Goal: Communication & Community: Ask a question

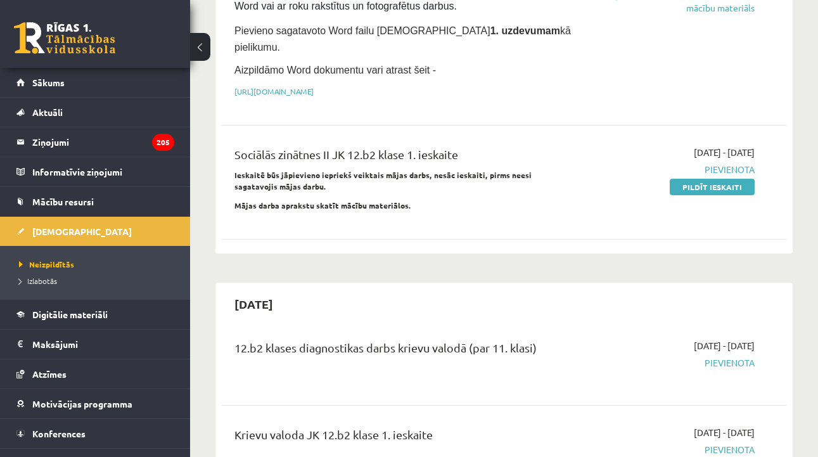
scroll to position [267, 0]
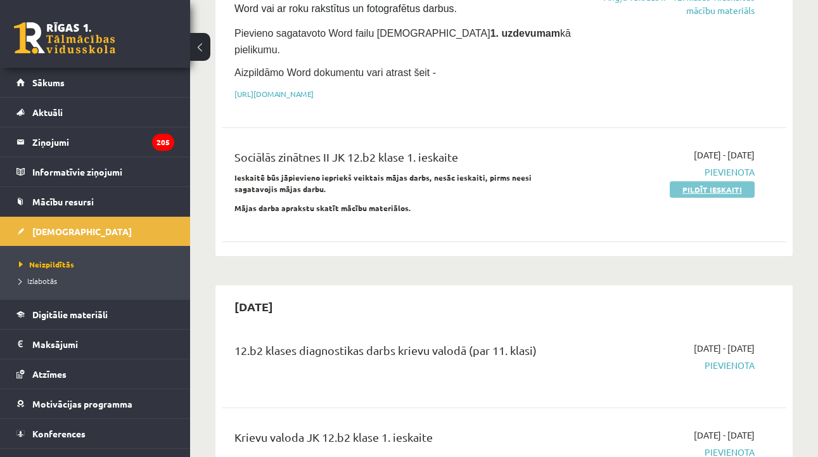
click at [690, 181] on link "Pildīt ieskaiti" at bounding box center [712, 189] width 85 height 16
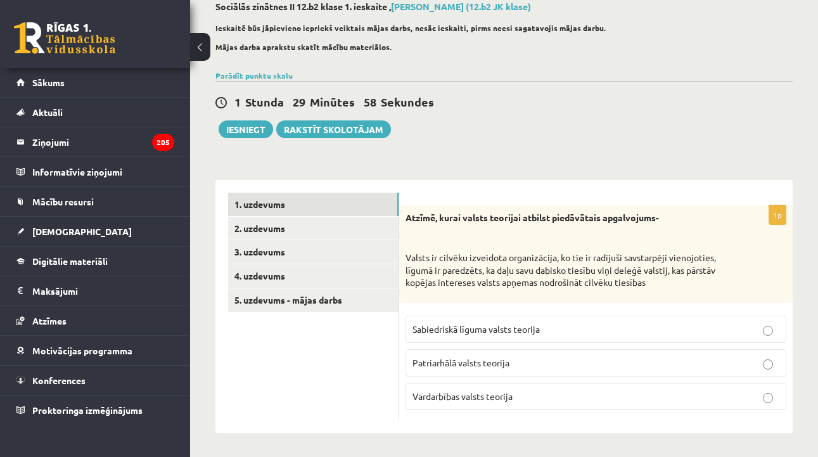
scroll to position [72, 0]
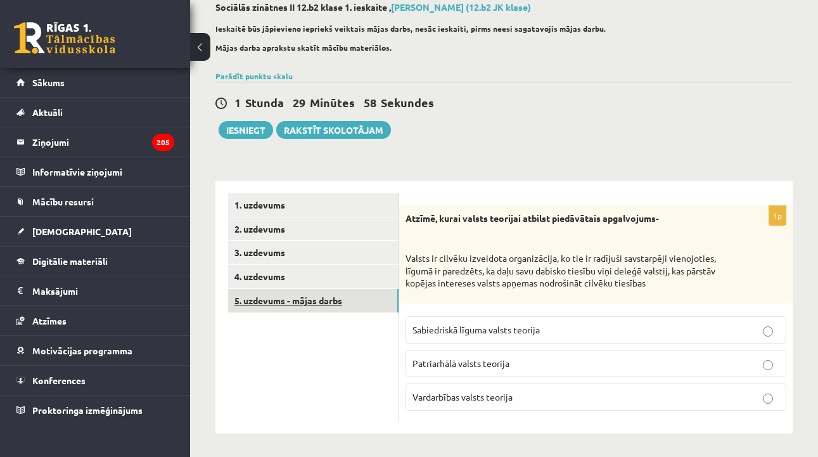
click at [371, 306] on link "5. uzdevums - mājas darbs" at bounding box center [313, 300] width 171 height 23
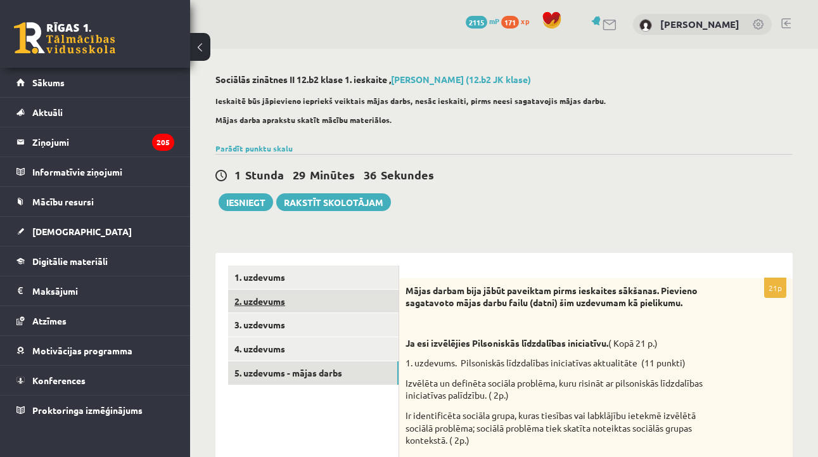
scroll to position [0, 0]
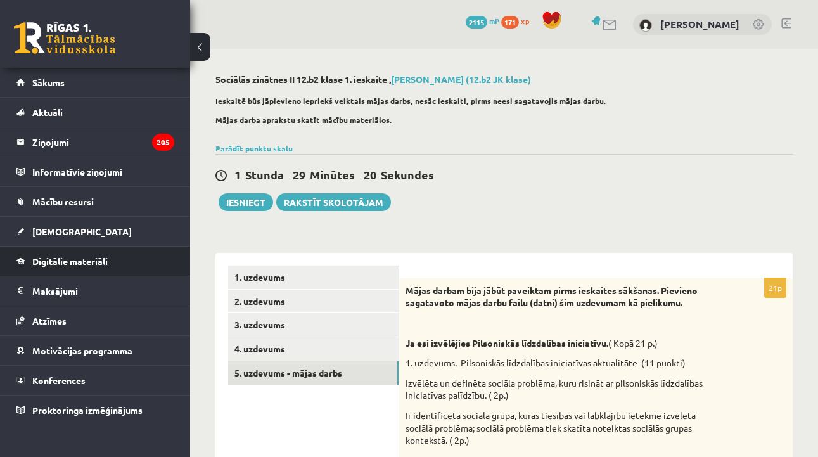
click at [77, 254] on link "Digitālie materiāli" at bounding box center [95, 261] width 158 height 29
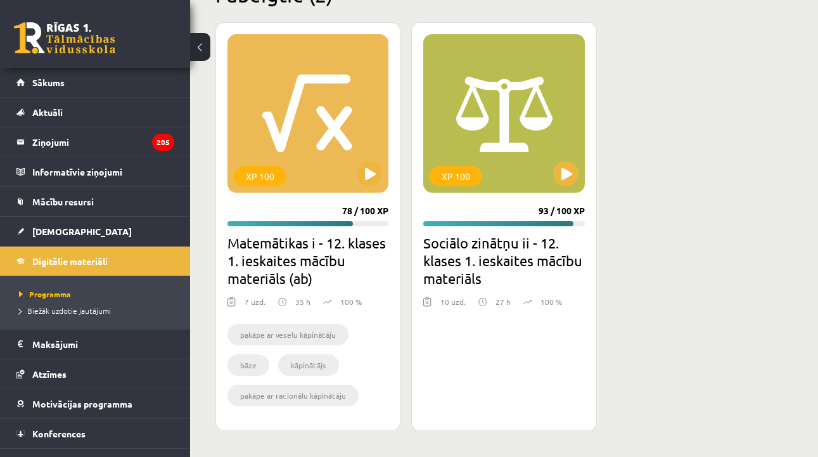
scroll to position [1659, 0]
click at [92, 204] on span "Mācību resursi" at bounding box center [62, 201] width 61 height 11
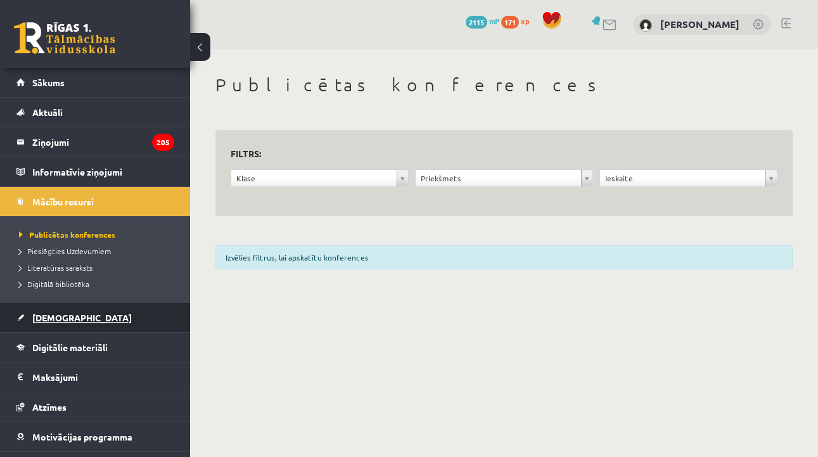
click at [80, 316] on link "[DEMOGRAPHIC_DATA]" at bounding box center [95, 317] width 158 height 29
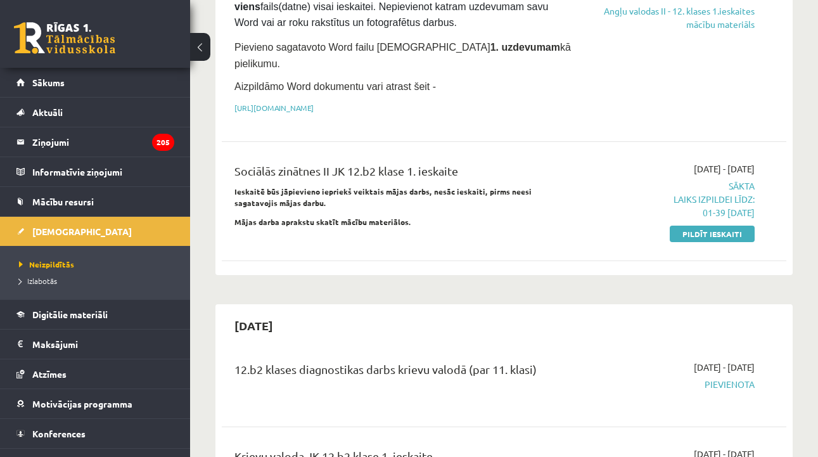
scroll to position [248, 0]
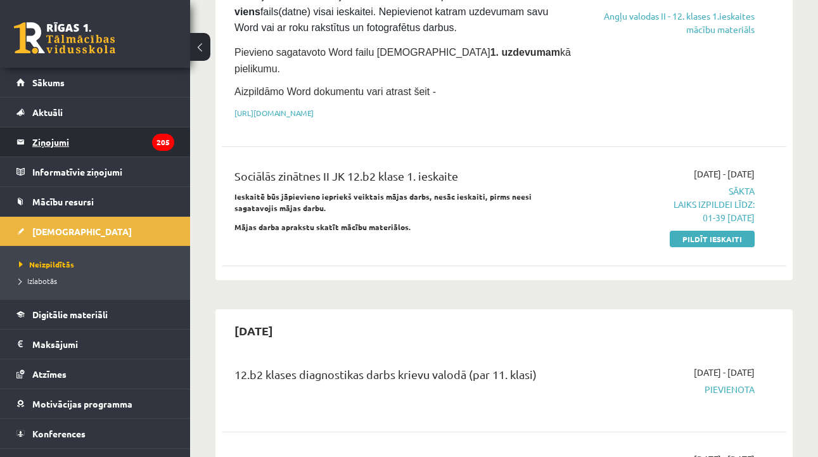
click at [44, 134] on legend "Ziņojumi 205" at bounding box center [103, 141] width 142 height 29
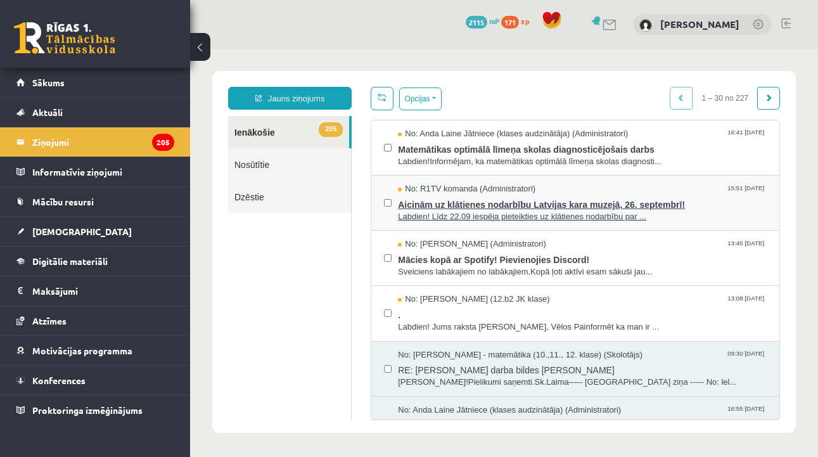
click at [473, 208] on span "Aicinām uz klātienes nodarbību Latvijas kara muzejā, 26. septembrī!" at bounding box center [582, 203] width 369 height 16
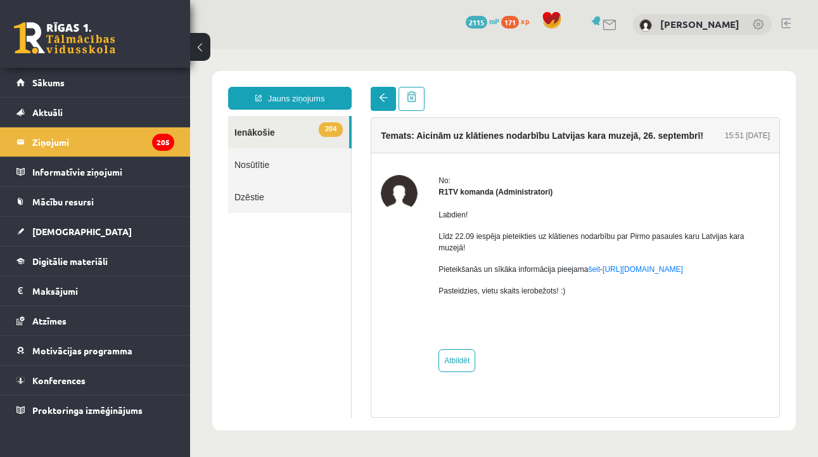
click at [381, 103] on link at bounding box center [383, 99] width 25 height 24
click at [382, 103] on link at bounding box center [383, 99] width 25 height 24
click at [286, 136] on link "204 Ienākošie" at bounding box center [288, 132] width 121 height 32
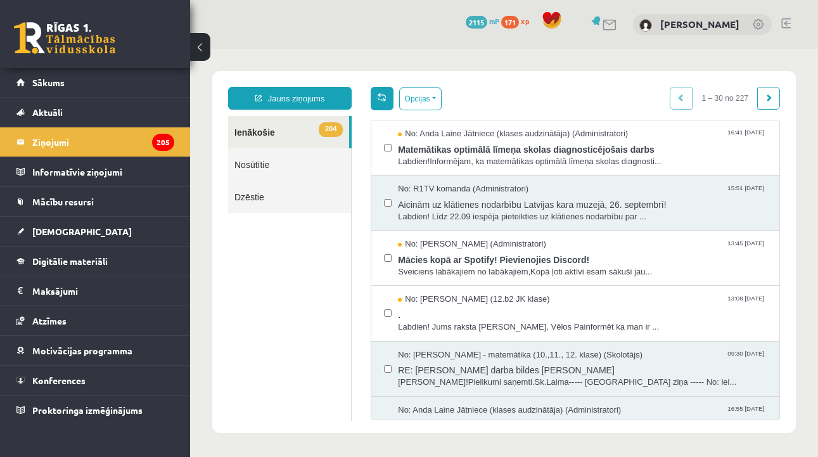
click at [382, 105] on link at bounding box center [382, 98] width 23 height 23
click at [329, 106] on link "Jauns ziņojums" at bounding box center [290, 98] width 124 height 23
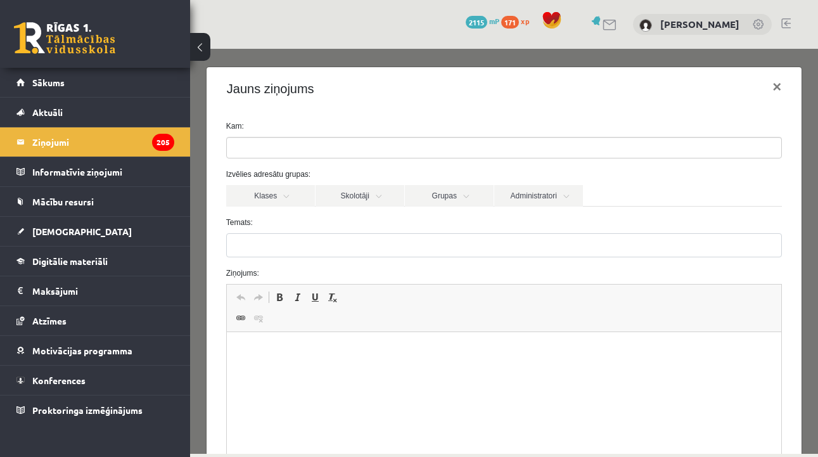
click at [375, 150] on ul at bounding box center [504, 148] width 555 height 20
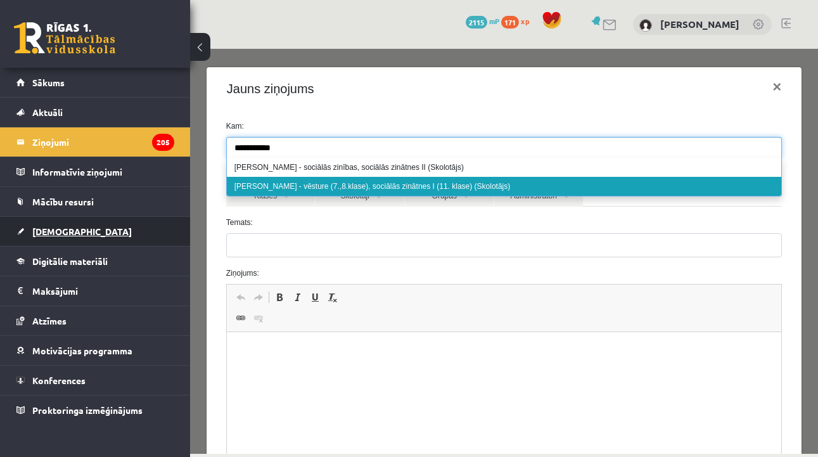
type input "**********"
click at [122, 240] on link "[DEMOGRAPHIC_DATA]" at bounding box center [95, 231] width 158 height 29
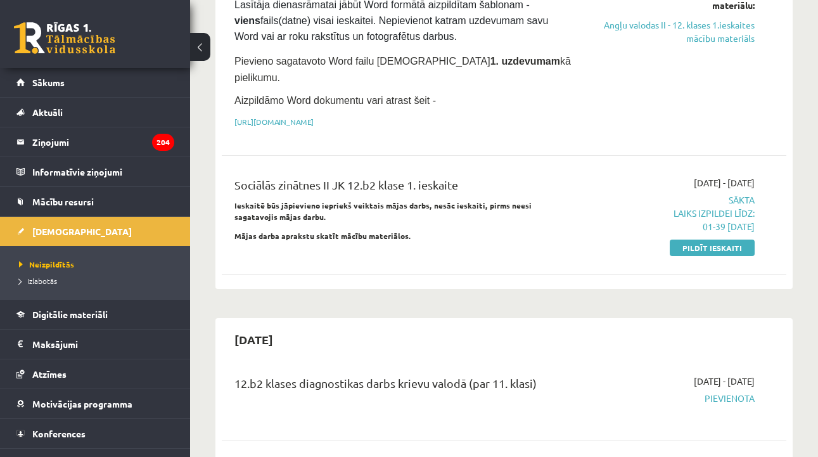
scroll to position [364, 0]
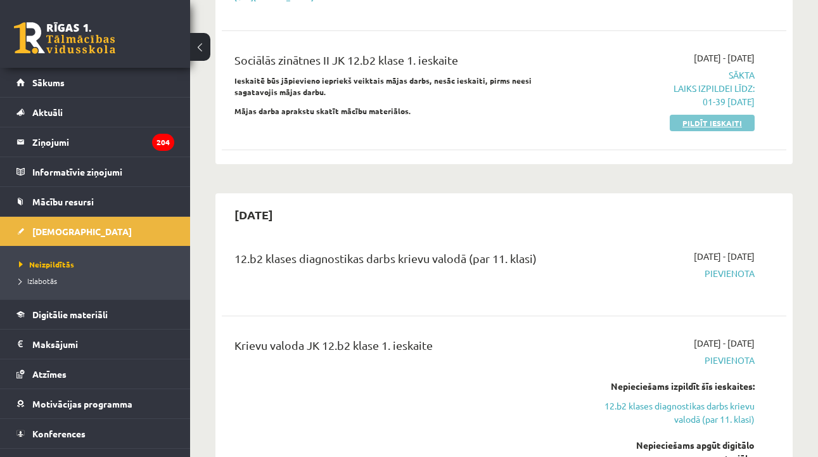
click at [712, 115] on link "Pildīt ieskaiti" at bounding box center [712, 123] width 85 height 16
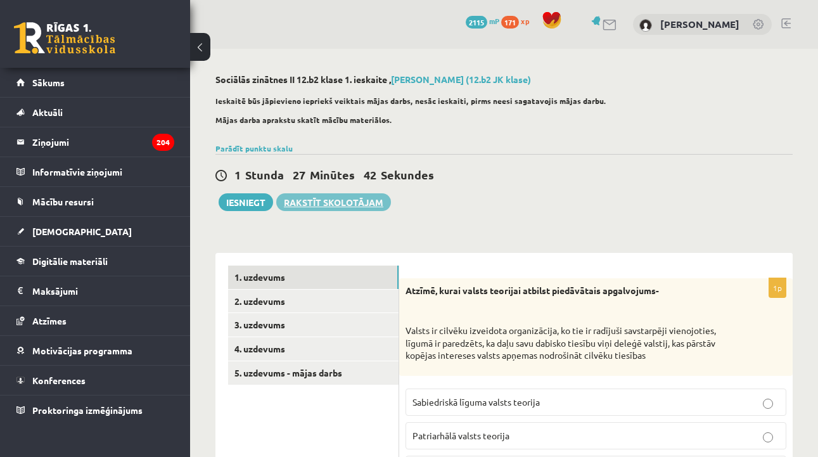
click at [300, 195] on link "Rakstīt skolotājam" at bounding box center [333, 202] width 115 height 18
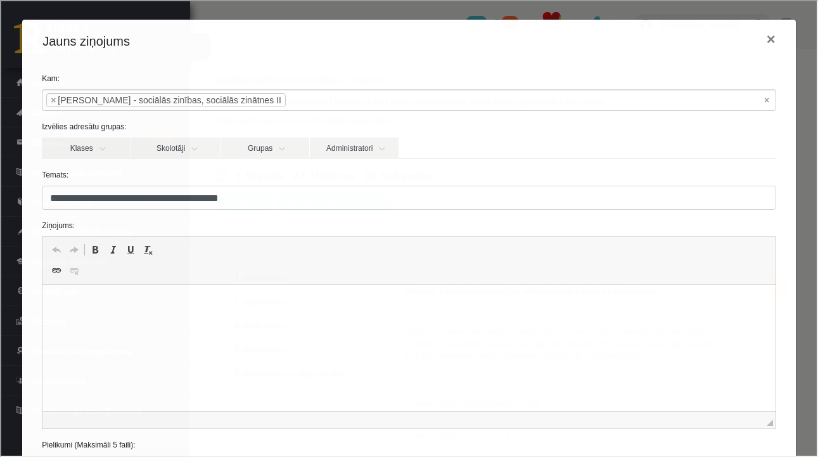
click at [240, 320] on html at bounding box center [408, 304] width 733 height 39
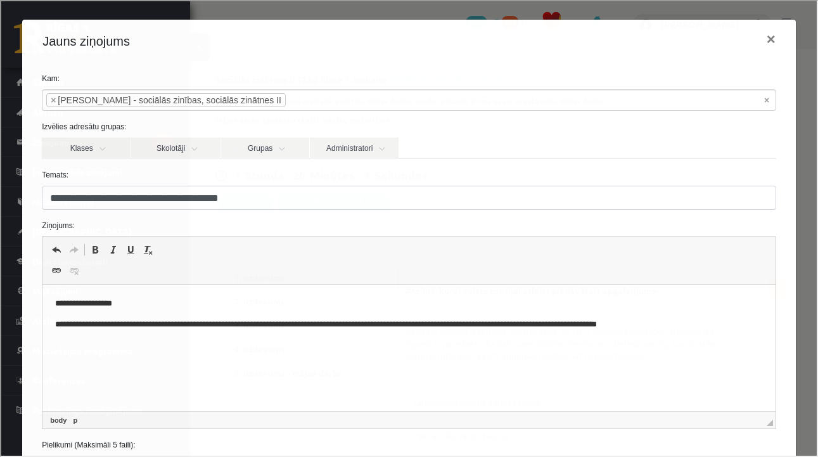
click at [233, 329] on p "**********" at bounding box center [409, 324] width 708 height 13
click at [234, 323] on p "**********" at bounding box center [409, 324] width 708 height 13
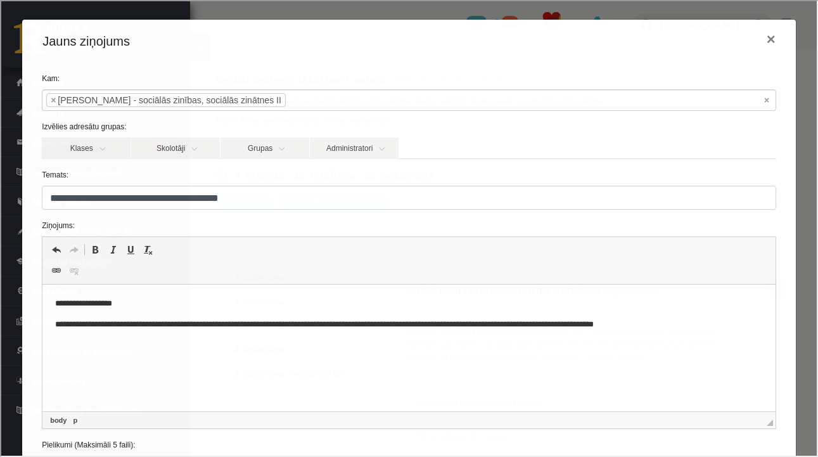
click at [687, 321] on p "**********" at bounding box center [409, 324] width 708 height 13
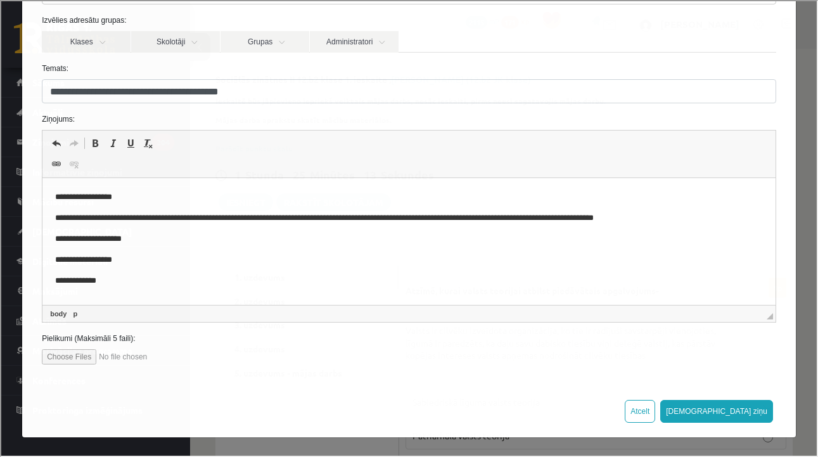
scroll to position [106, 0]
click at [734, 413] on button "Sūtīt ziņu" at bounding box center [715, 410] width 113 height 23
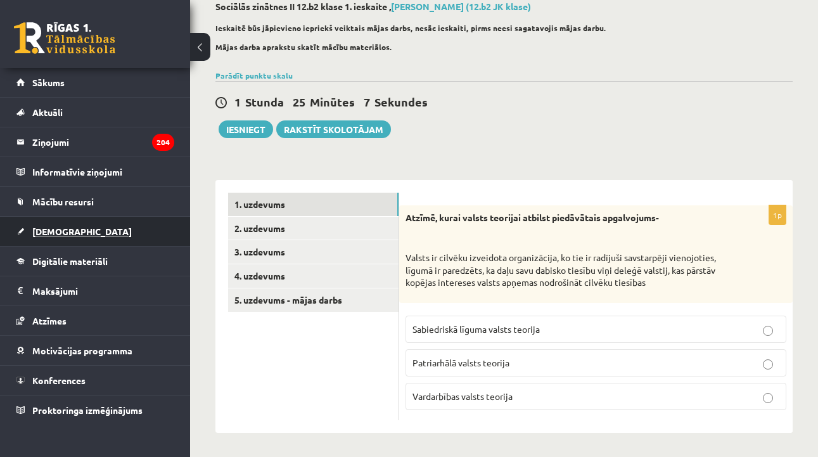
scroll to position [72, 0]
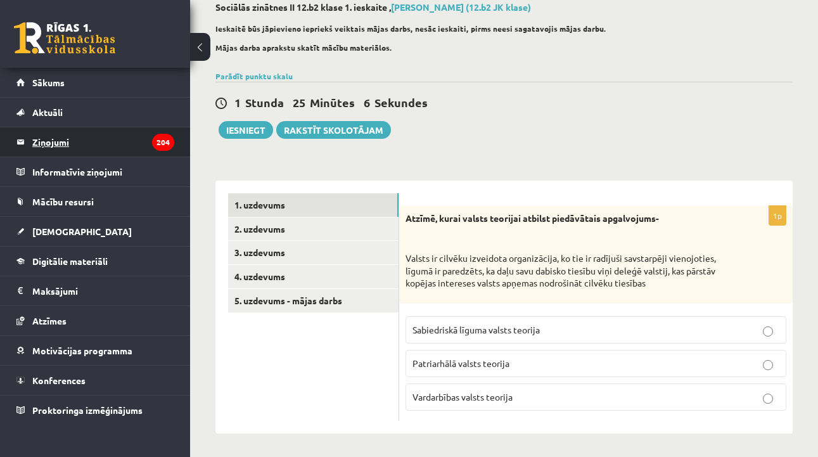
click at [94, 150] on legend "Ziņojumi 204" at bounding box center [103, 141] width 142 height 29
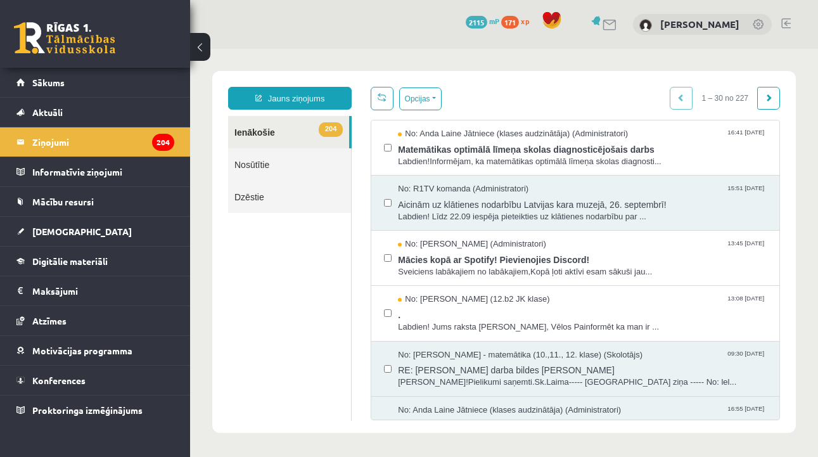
click at [277, 165] on link "Nosūtītie" at bounding box center [289, 164] width 123 height 32
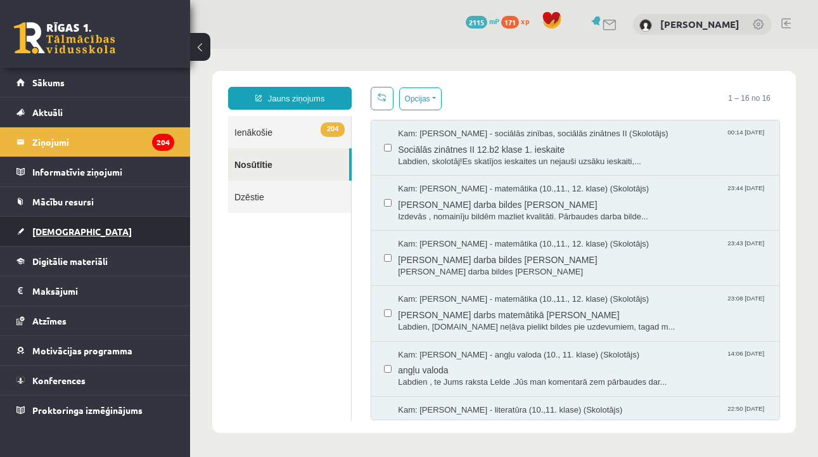
click at [85, 232] on link "[DEMOGRAPHIC_DATA]" at bounding box center [95, 231] width 158 height 29
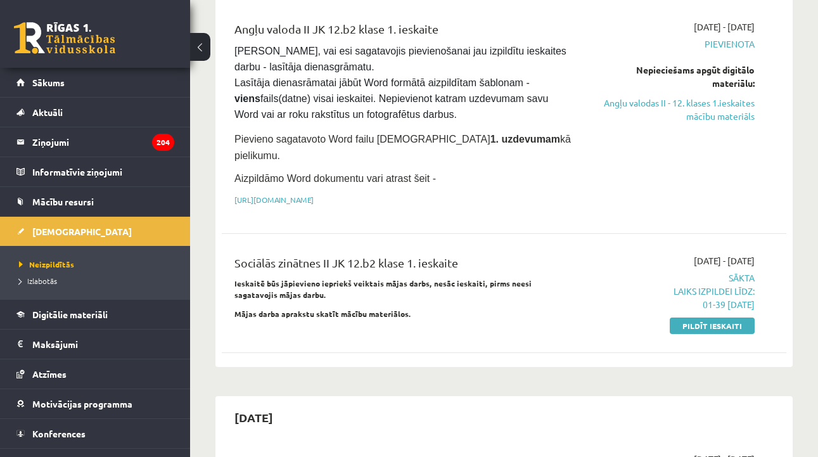
scroll to position [187, 0]
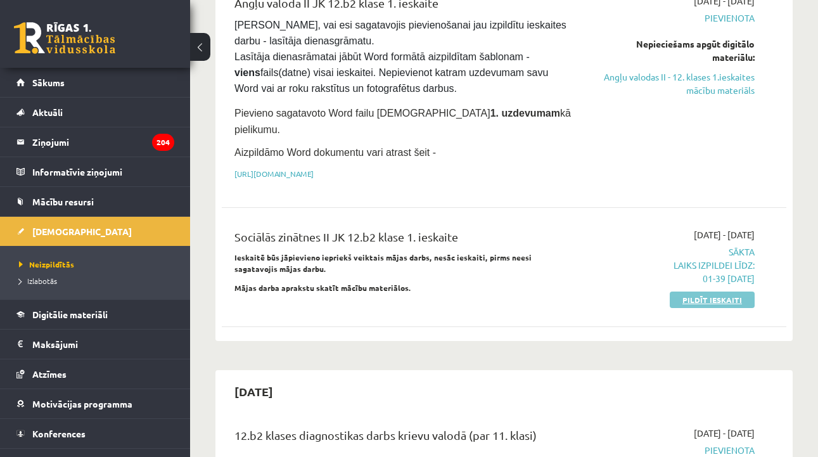
click at [691, 292] on link "Pildīt ieskaiti" at bounding box center [712, 300] width 85 height 16
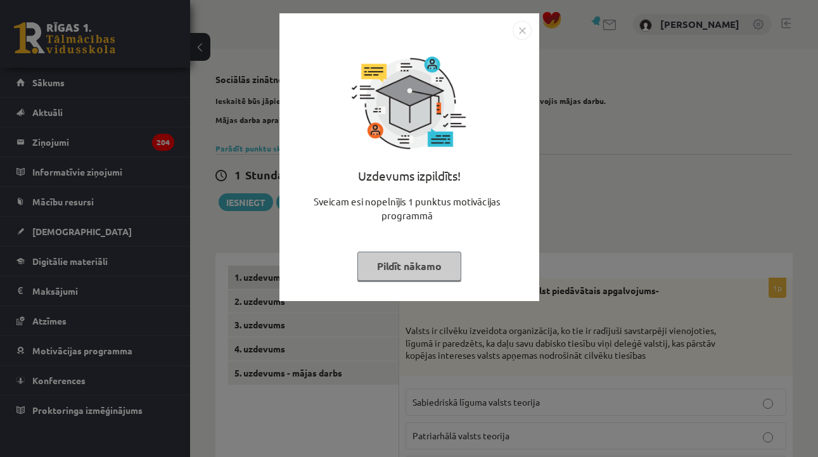
click at [421, 261] on button "Pildīt nākamo" at bounding box center [410, 266] width 104 height 29
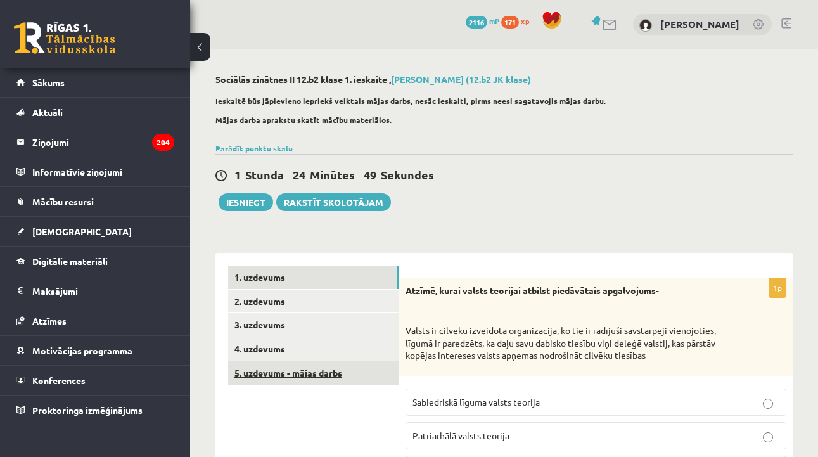
click at [353, 361] on link "5. uzdevums - mājas darbs" at bounding box center [313, 372] width 171 height 23
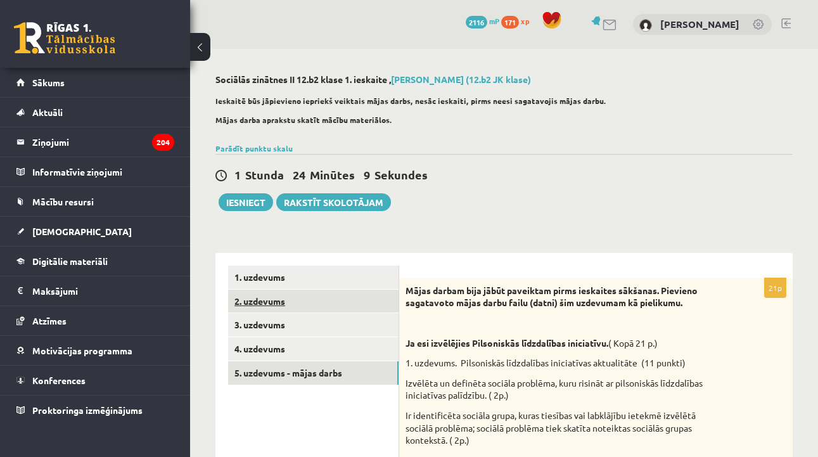
click at [315, 291] on link "2. uzdevums" at bounding box center [313, 301] width 171 height 23
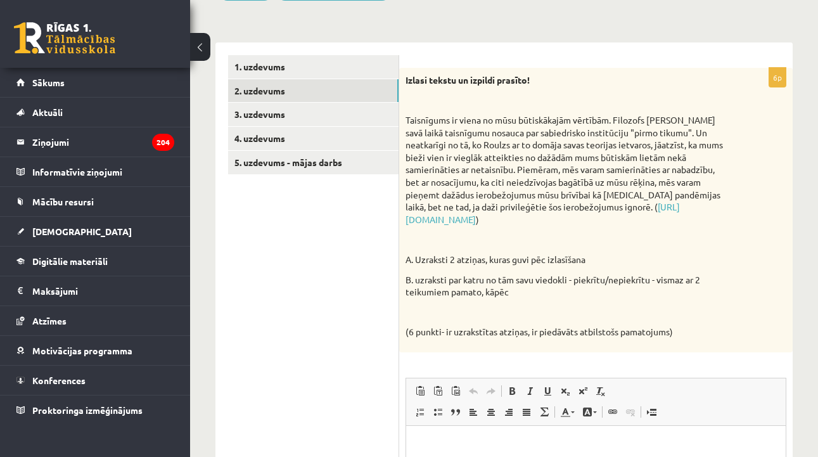
scroll to position [212, 0]
click at [311, 131] on link "4. uzdevums" at bounding box center [313, 137] width 171 height 23
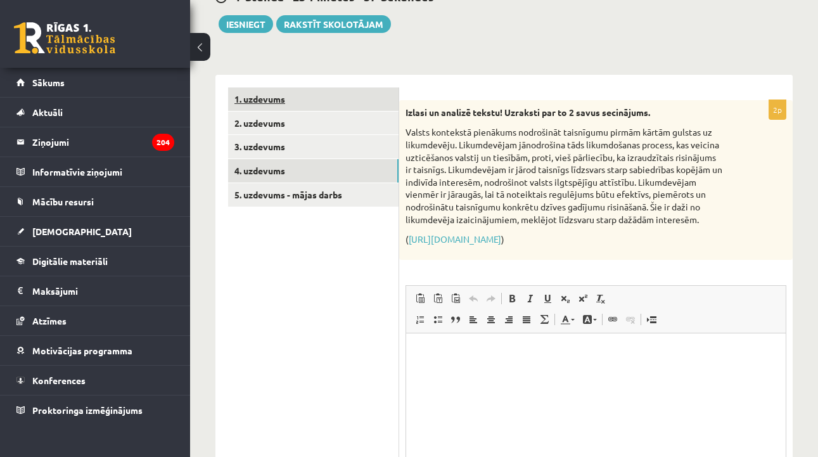
scroll to position [0, 0]
click at [302, 100] on link "1. uzdevums" at bounding box center [313, 98] width 171 height 23
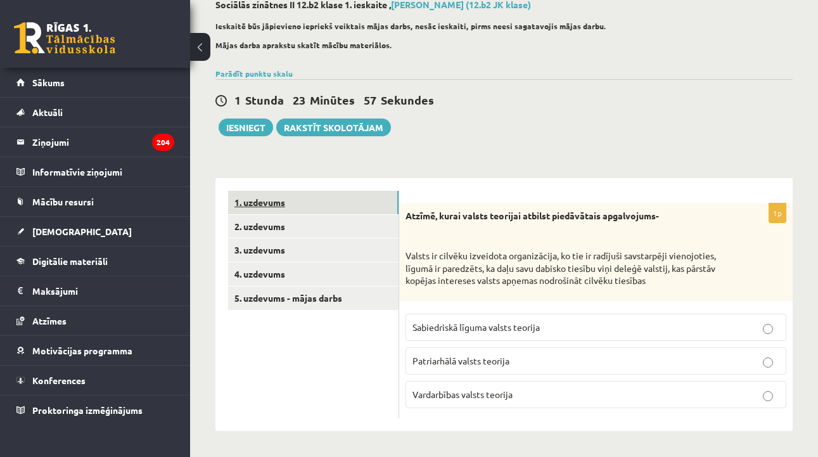
scroll to position [73, 0]
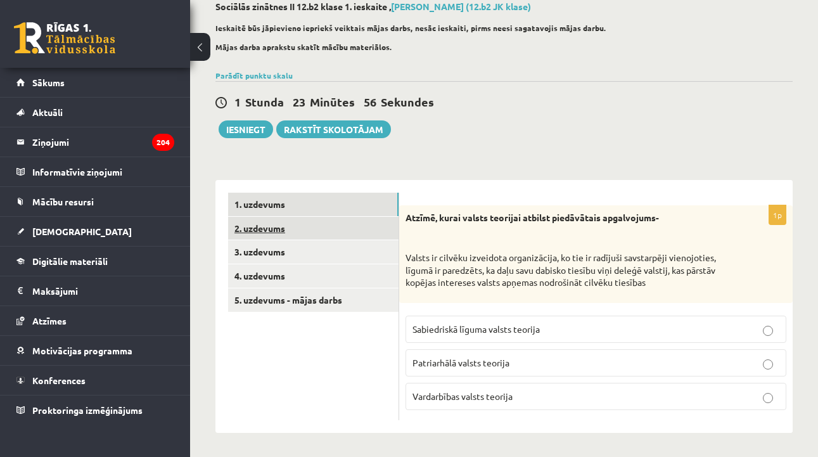
click at [300, 234] on link "2. uzdevums" at bounding box center [313, 228] width 171 height 23
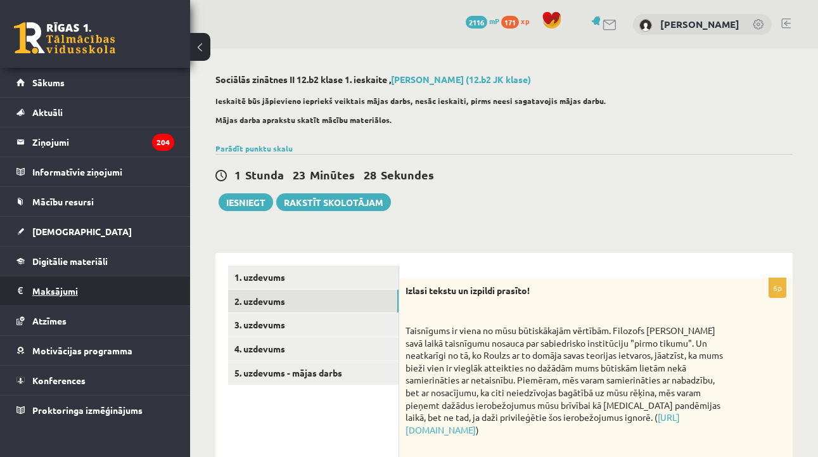
scroll to position [0, 0]
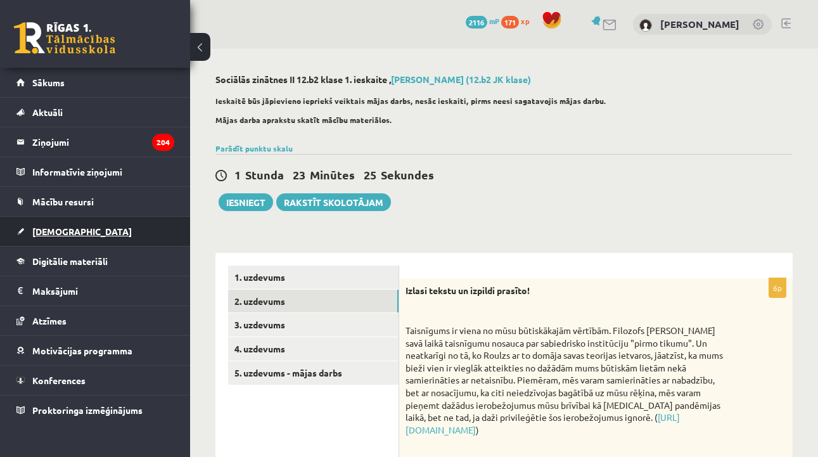
click at [99, 233] on link "[DEMOGRAPHIC_DATA]" at bounding box center [95, 231] width 158 height 29
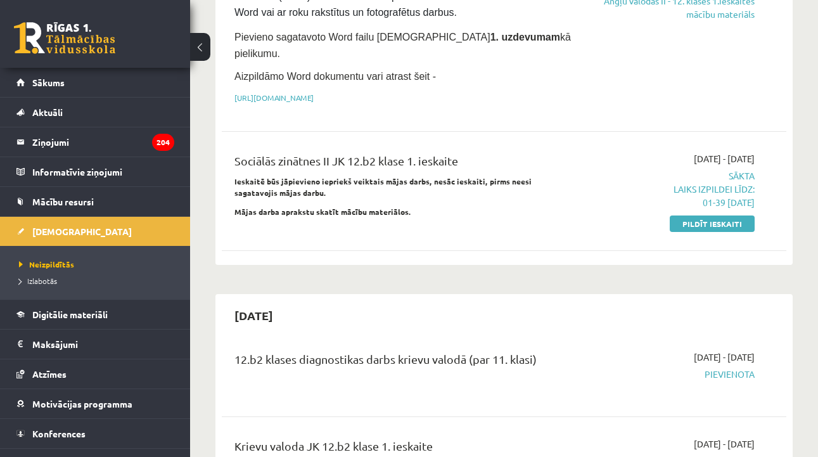
scroll to position [279, 0]
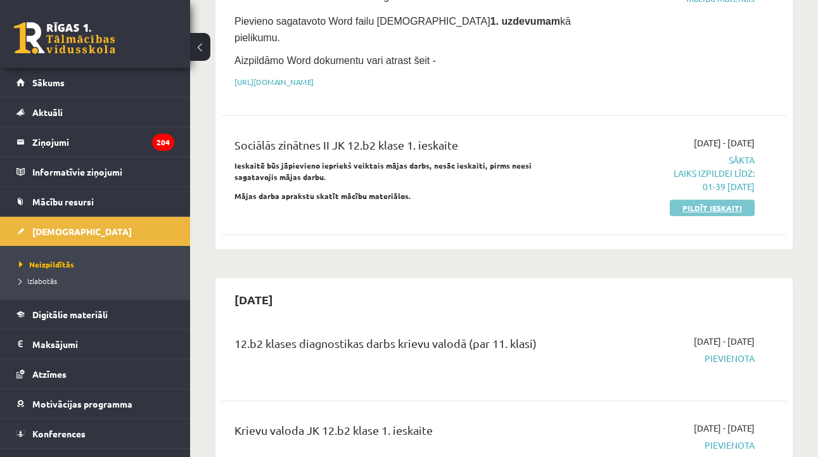
click at [710, 200] on link "Pildīt ieskaiti" at bounding box center [712, 208] width 85 height 16
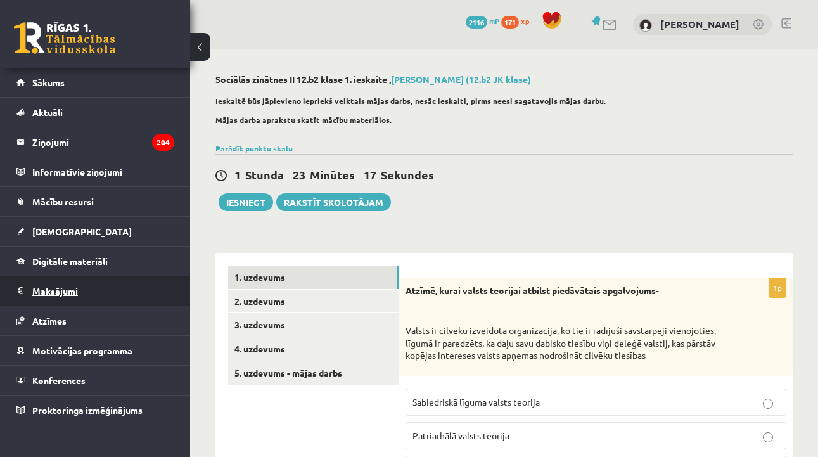
click at [93, 287] on legend "Maksājumi 0" at bounding box center [103, 290] width 142 height 29
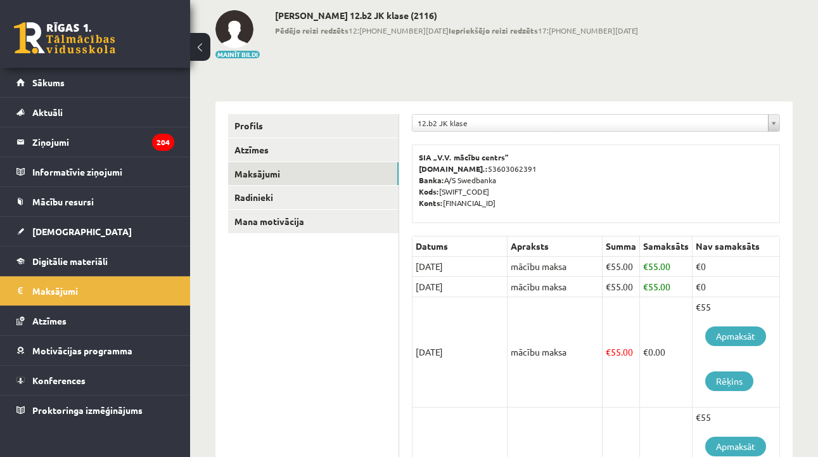
scroll to position [105, 0]
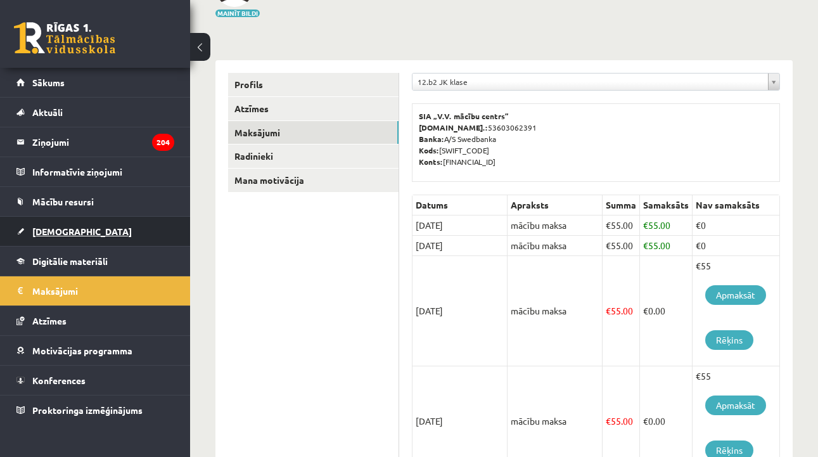
click at [141, 233] on link "[DEMOGRAPHIC_DATA]" at bounding box center [95, 231] width 158 height 29
